Goal: Check status: Check status

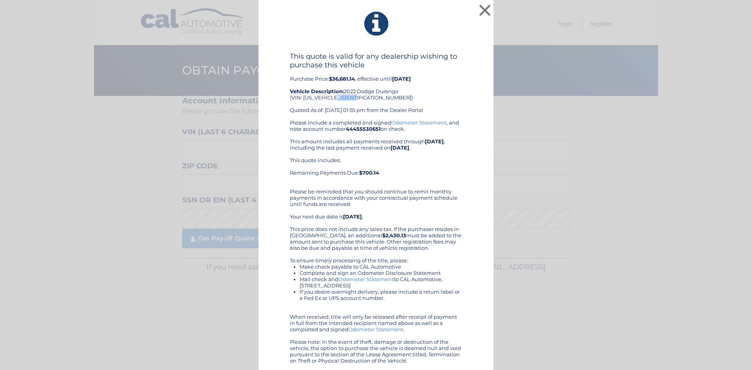
drag, startPoint x: 336, startPoint y: 98, endPoint x: 352, endPoint y: 98, distance: 16.1
click at [352, 98] on div "This quote is valid for any dealership wishing to purchase this vehicle Purchas…" at bounding box center [376, 85] width 172 height 67
copy div "190574"
click at [481, 9] on button "×" at bounding box center [485, 10] width 16 height 16
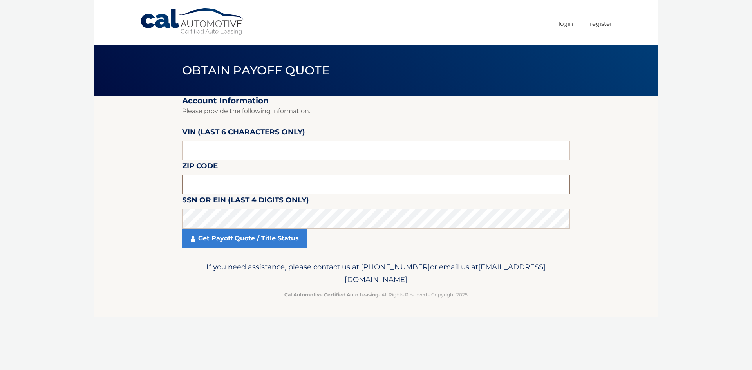
click at [215, 185] on input "text" at bounding box center [376, 185] width 388 height 20
type input "07712"
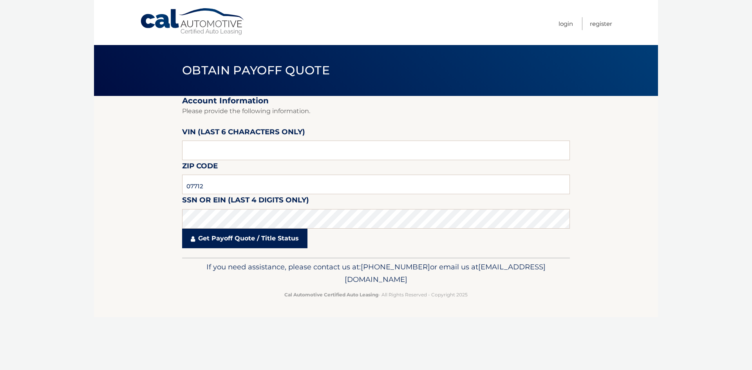
click at [224, 231] on link "Get Payoff Quote / Title Status" at bounding box center [244, 239] width 125 height 20
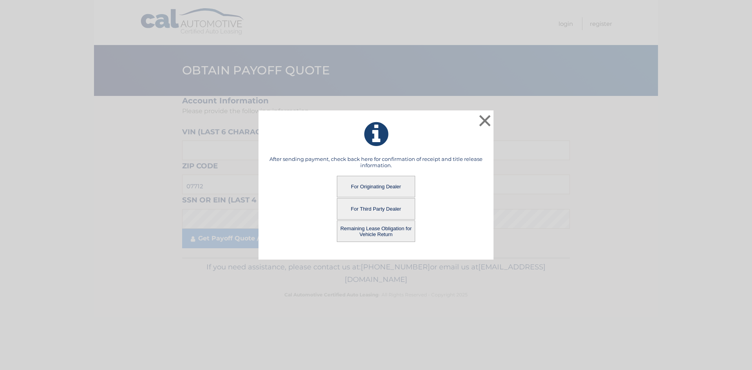
click at [394, 185] on button "For Originating Dealer" at bounding box center [376, 187] width 78 height 22
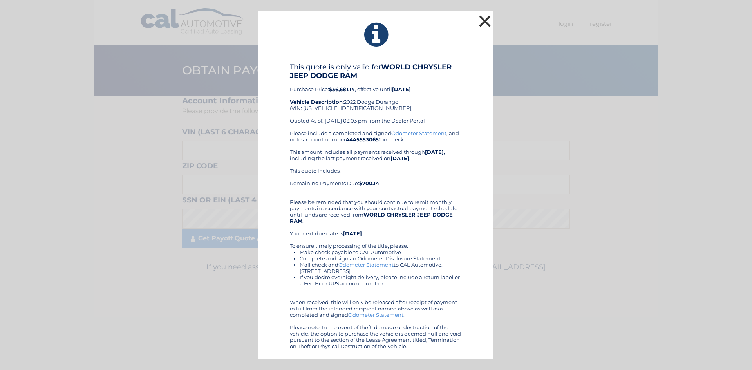
click at [484, 20] on button "×" at bounding box center [485, 21] width 16 height 16
